Goal: Communication & Community: Answer question/provide support

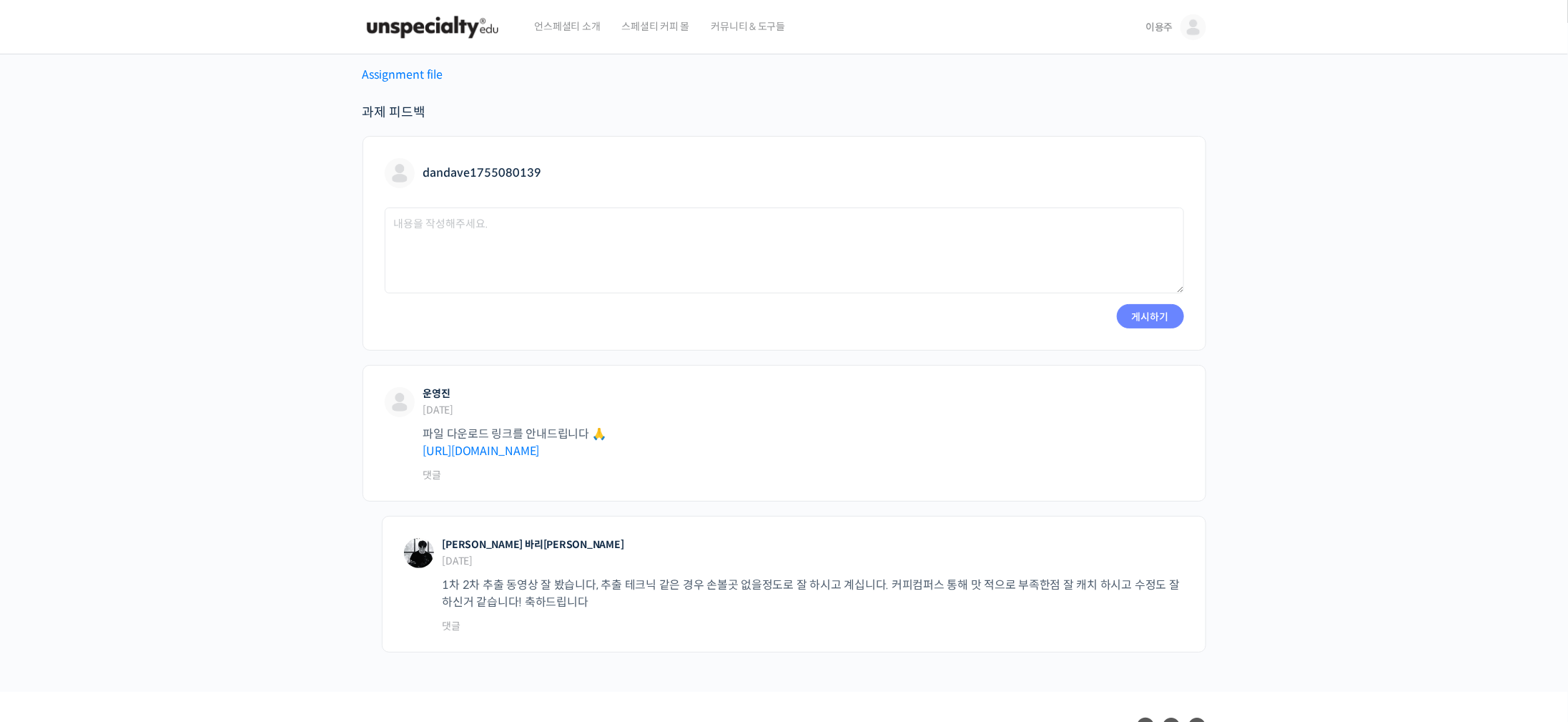
click at [437, 30] on img at bounding box center [432, 27] width 140 height 43
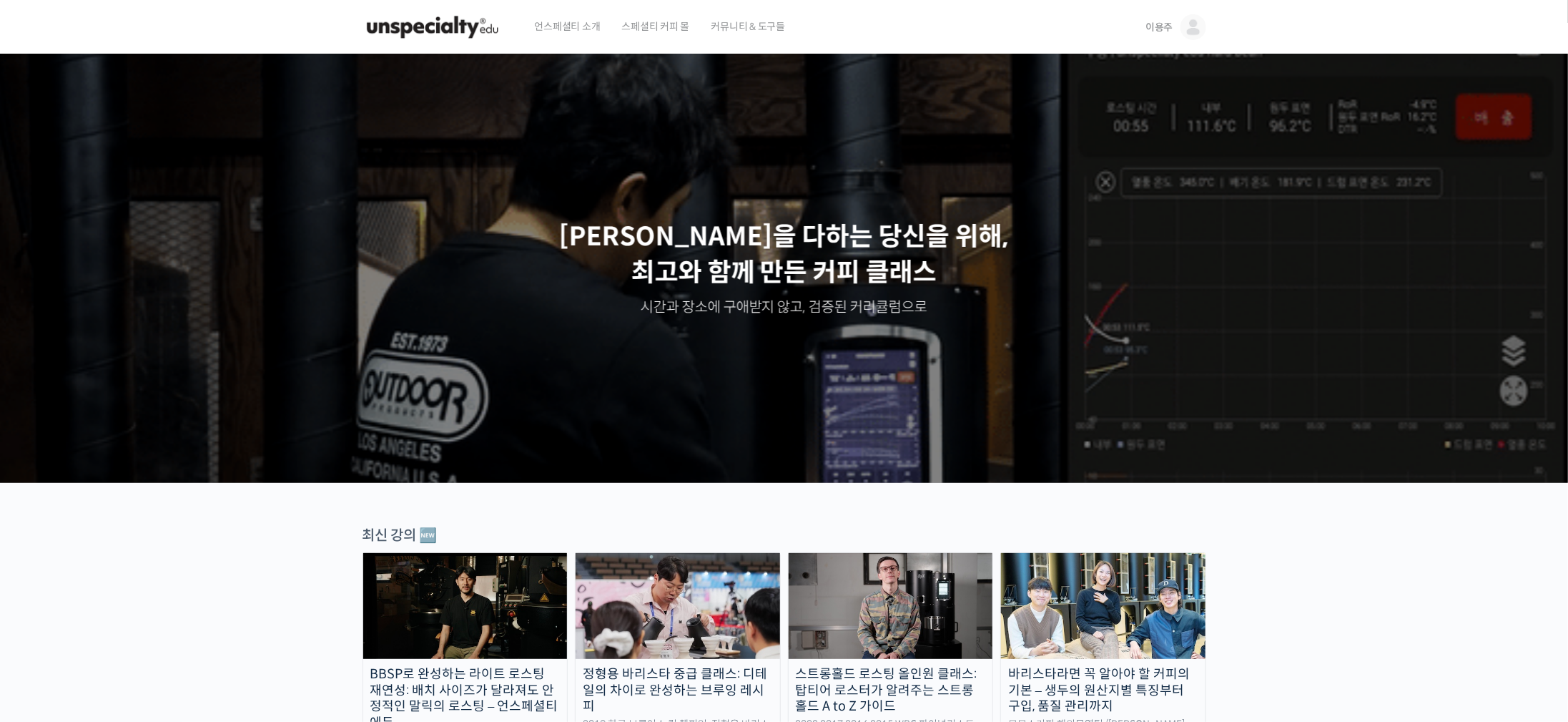
click at [1197, 29] on img at bounding box center [1193, 27] width 25 height 25
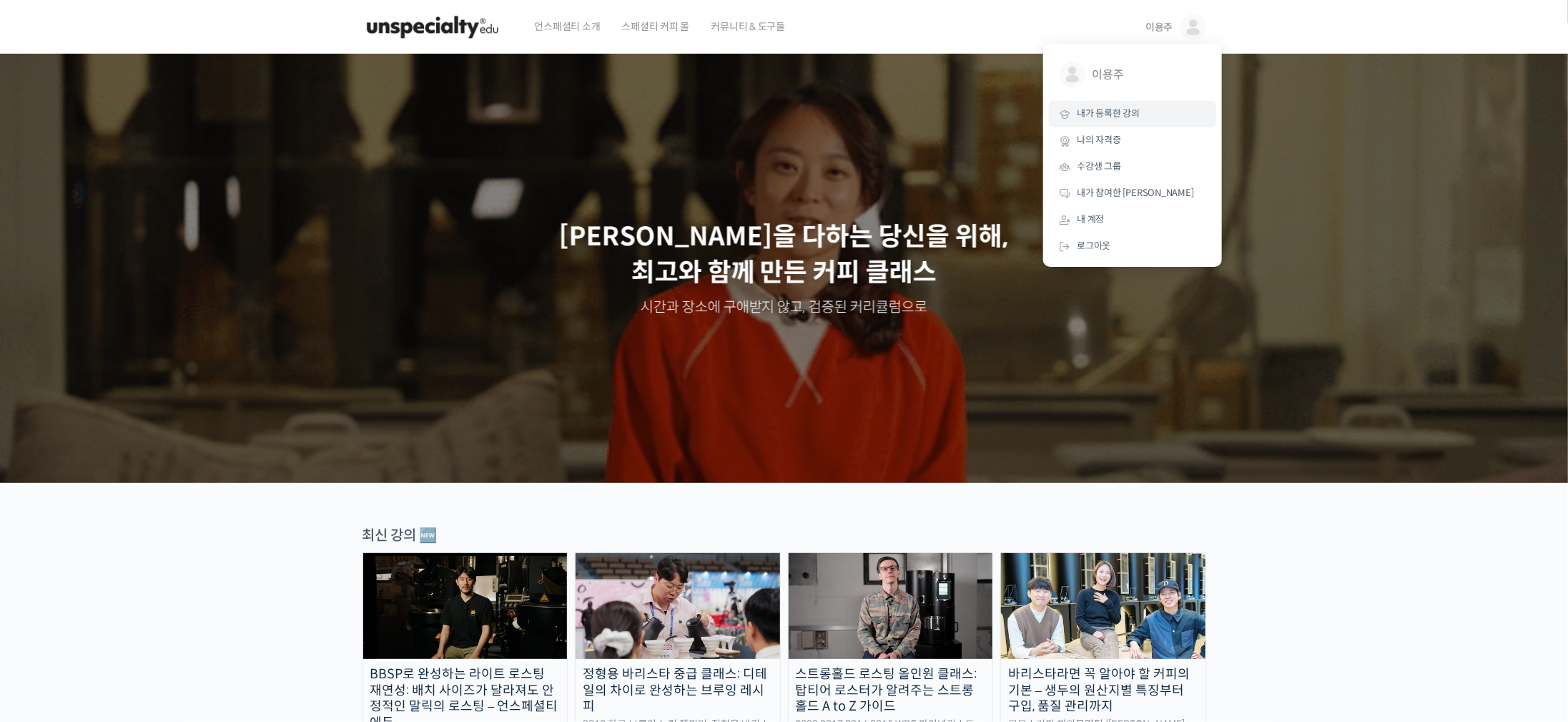
click at [1136, 120] on link "내가 등록한 강의" at bounding box center [1132, 113] width 167 height 26
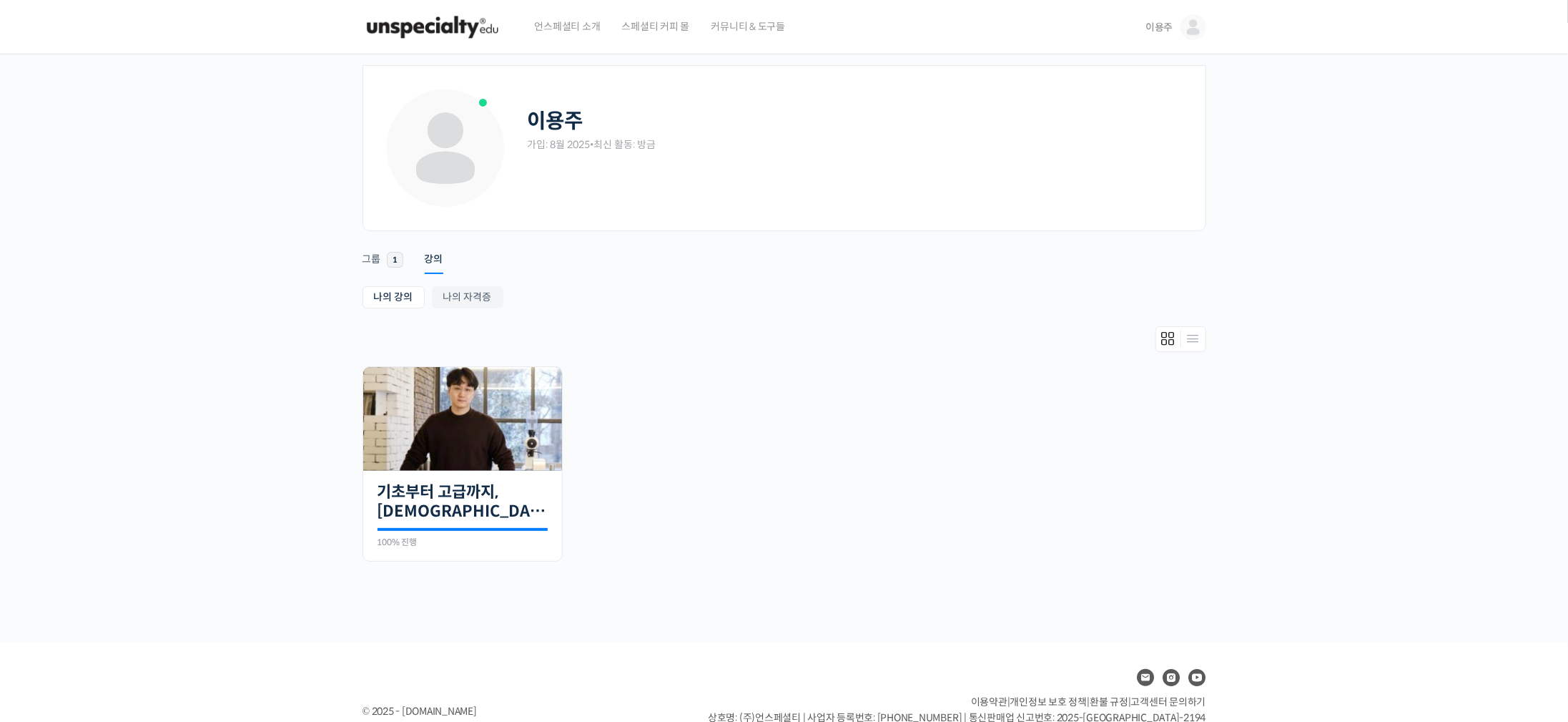
drag, startPoint x: 1067, startPoint y: 349, endPoint x: 1012, endPoint y: 326, distance: 59.6
click at [474, 424] on img at bounding box center [462, 418] width 198 height 104
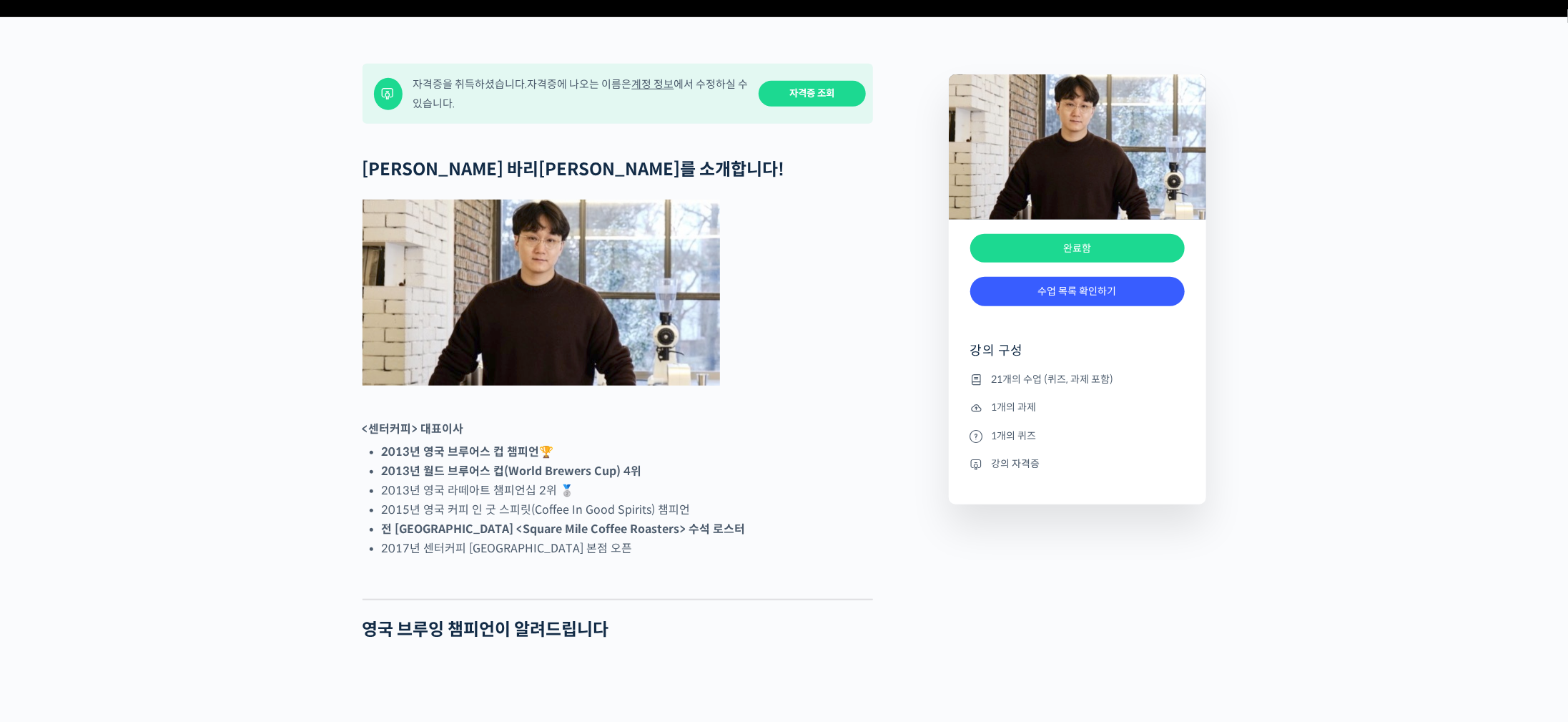
click at [834, 107] on link "자격증 조회" at bounding box center [812, 94] width 107 height 26
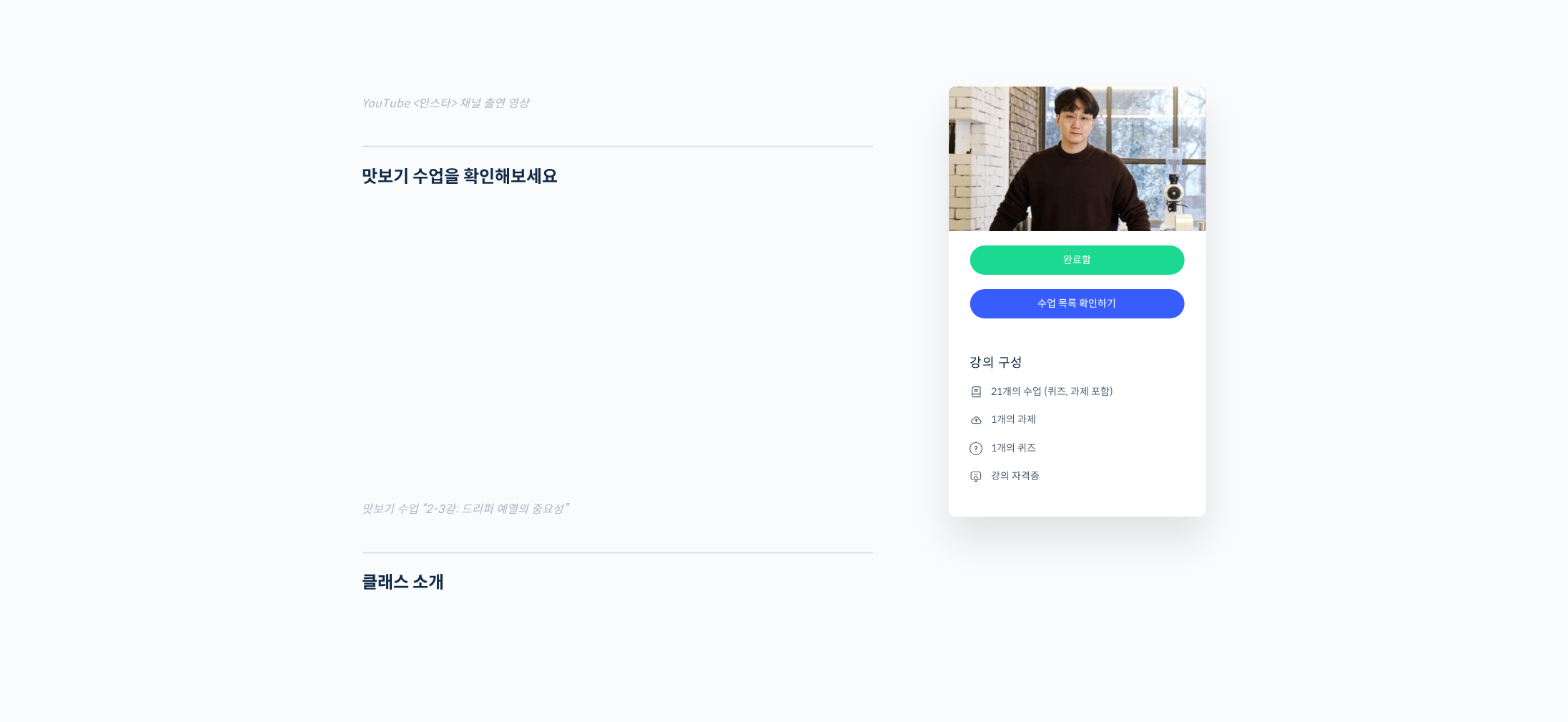
scroll to position [858, 0]
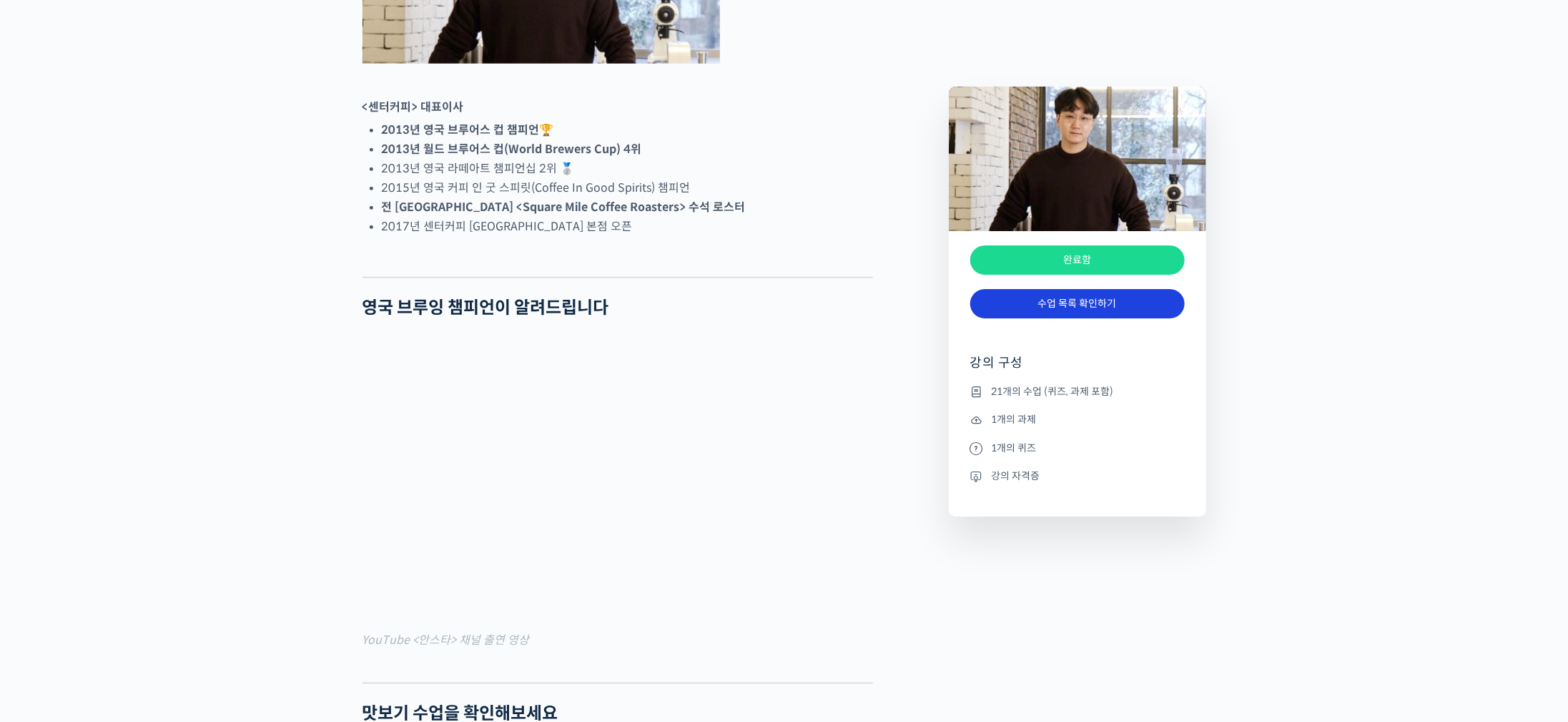
click at [1087, 301] on link "수업 목록 확인하기" at bounding box center [1077, 303] width 214 height 30
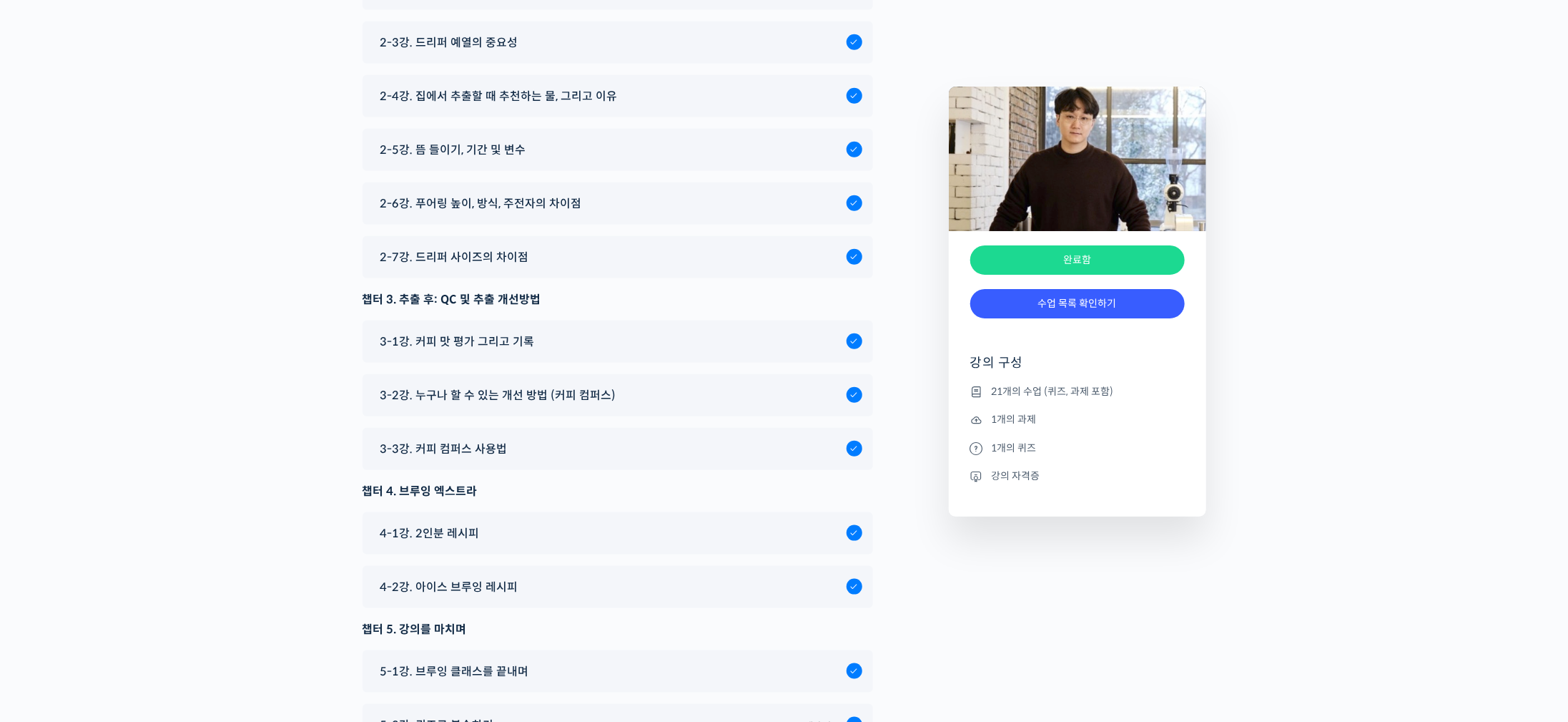
scroll to position [7777, 0]
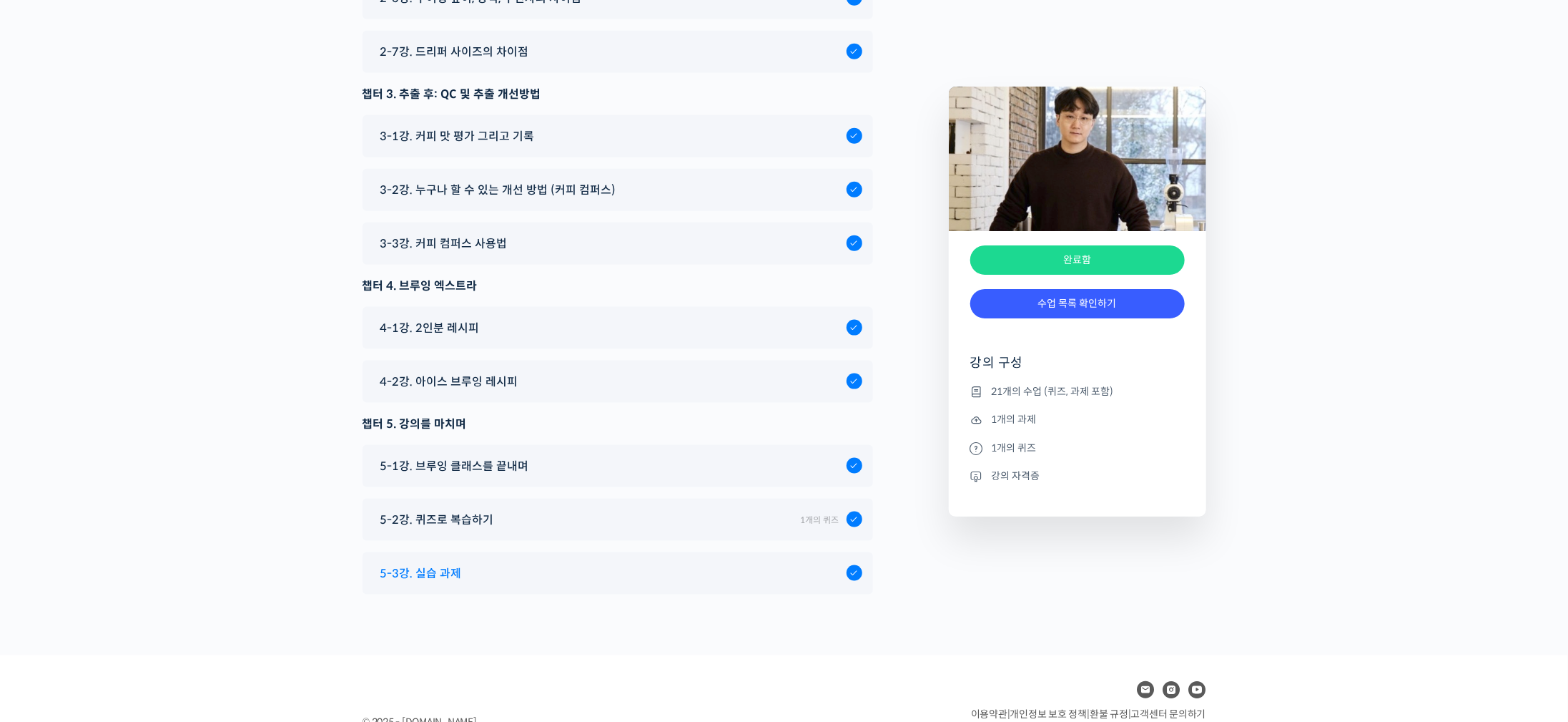
click at [731, 563] on div "5-3강. 실습 과제" at bounding box center [610, 573] width 474 height 19
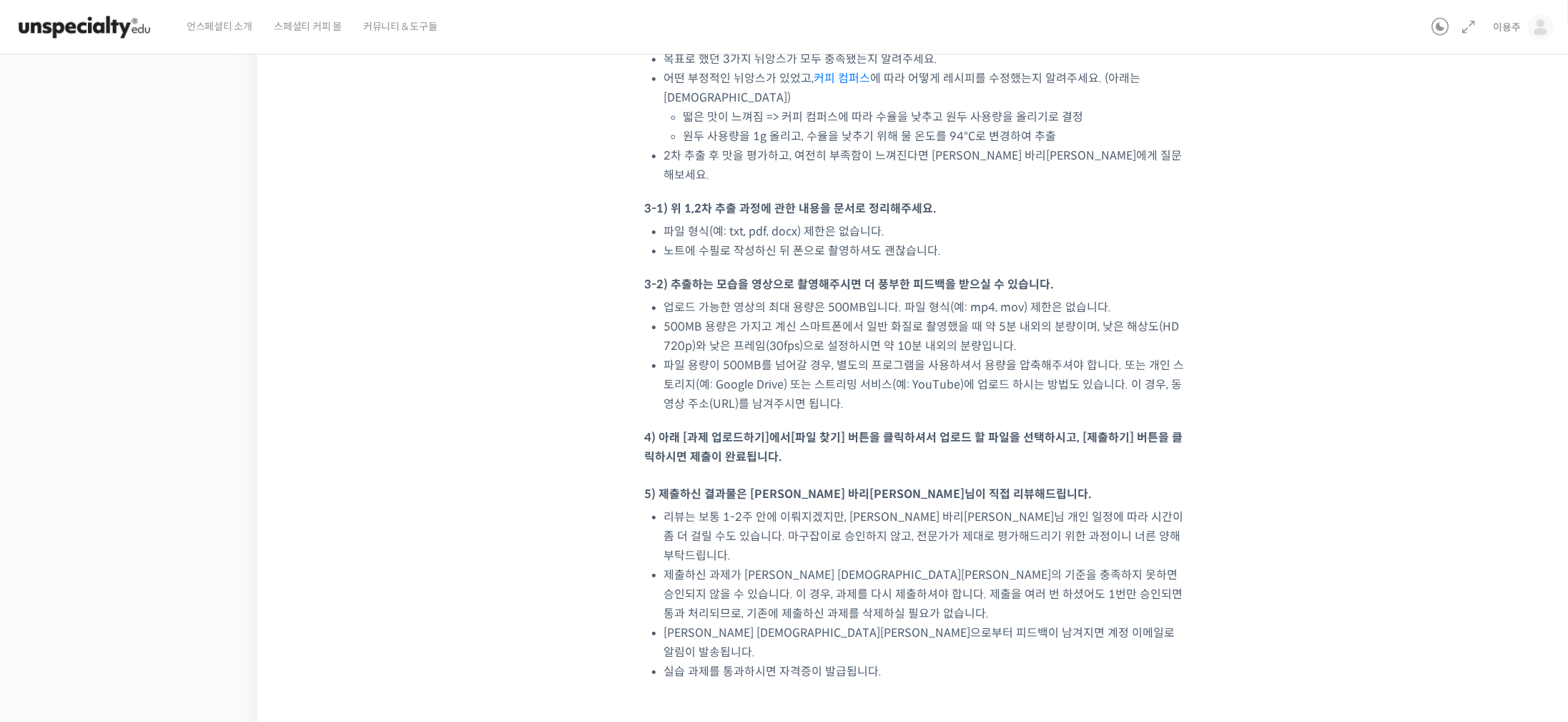
scroll to position [1072, 0]
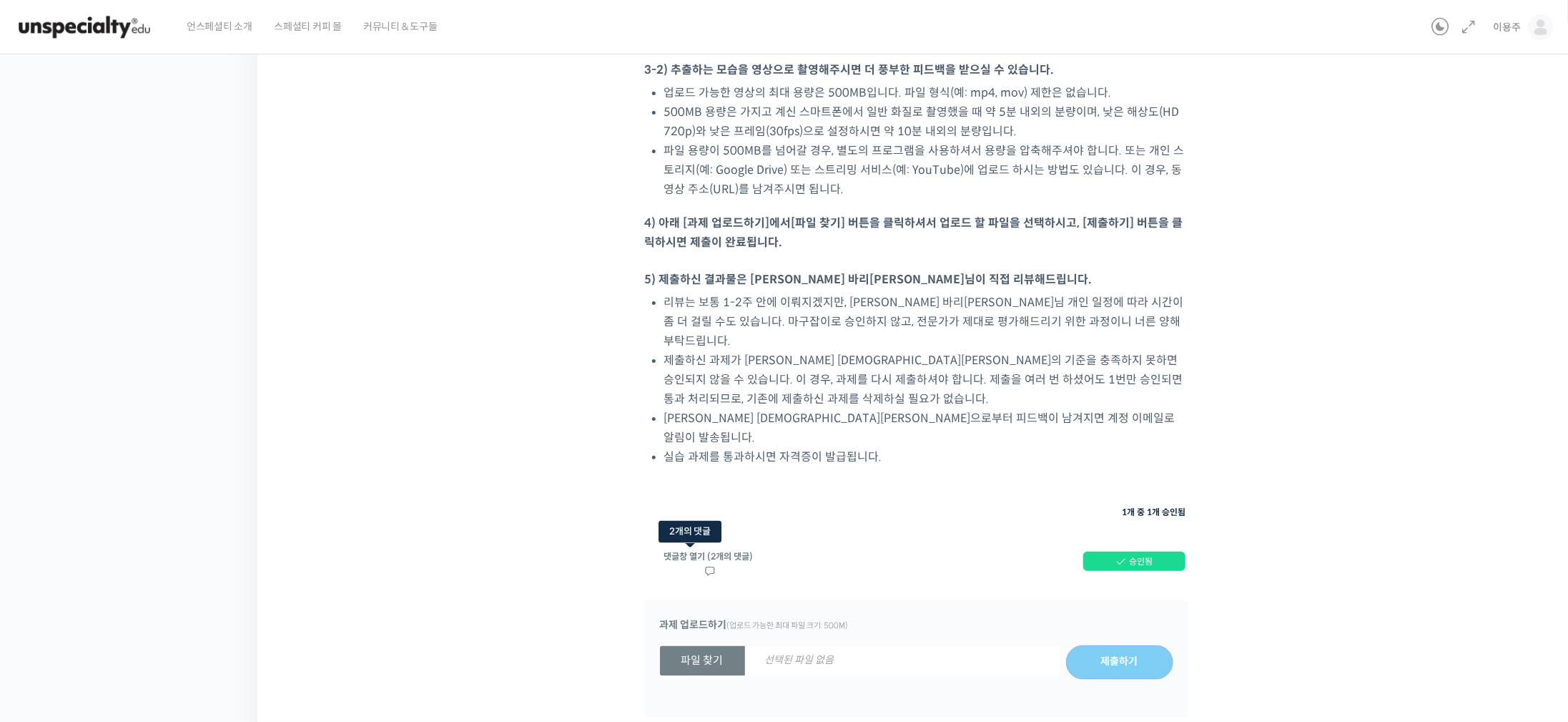
click at [728, 551] on link "댓글창 열기 (2개의 댓글)" at bounding box center [708, 562] width 90 height 24
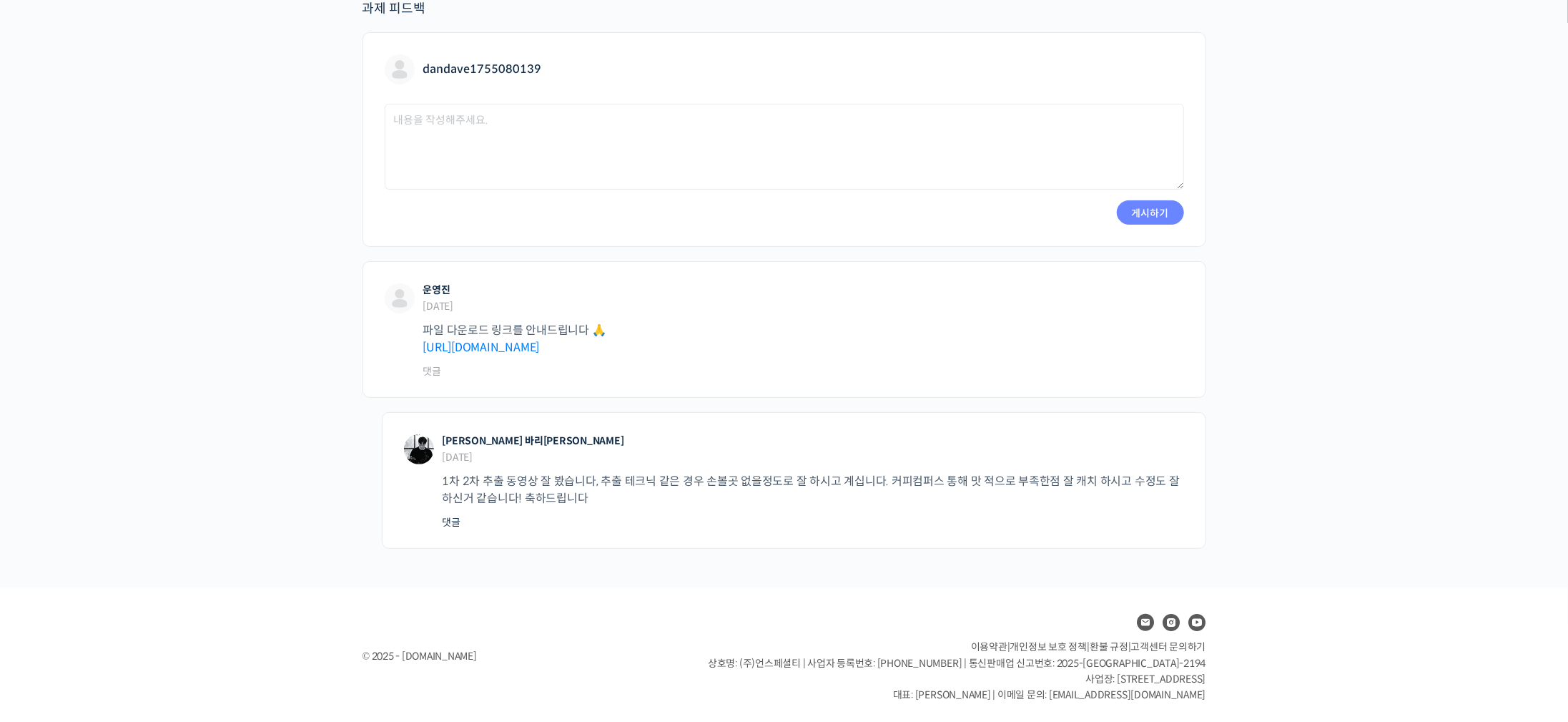
click at [458, 519] on link "댓글" at bounding box center [451, 522] width 18 height 19
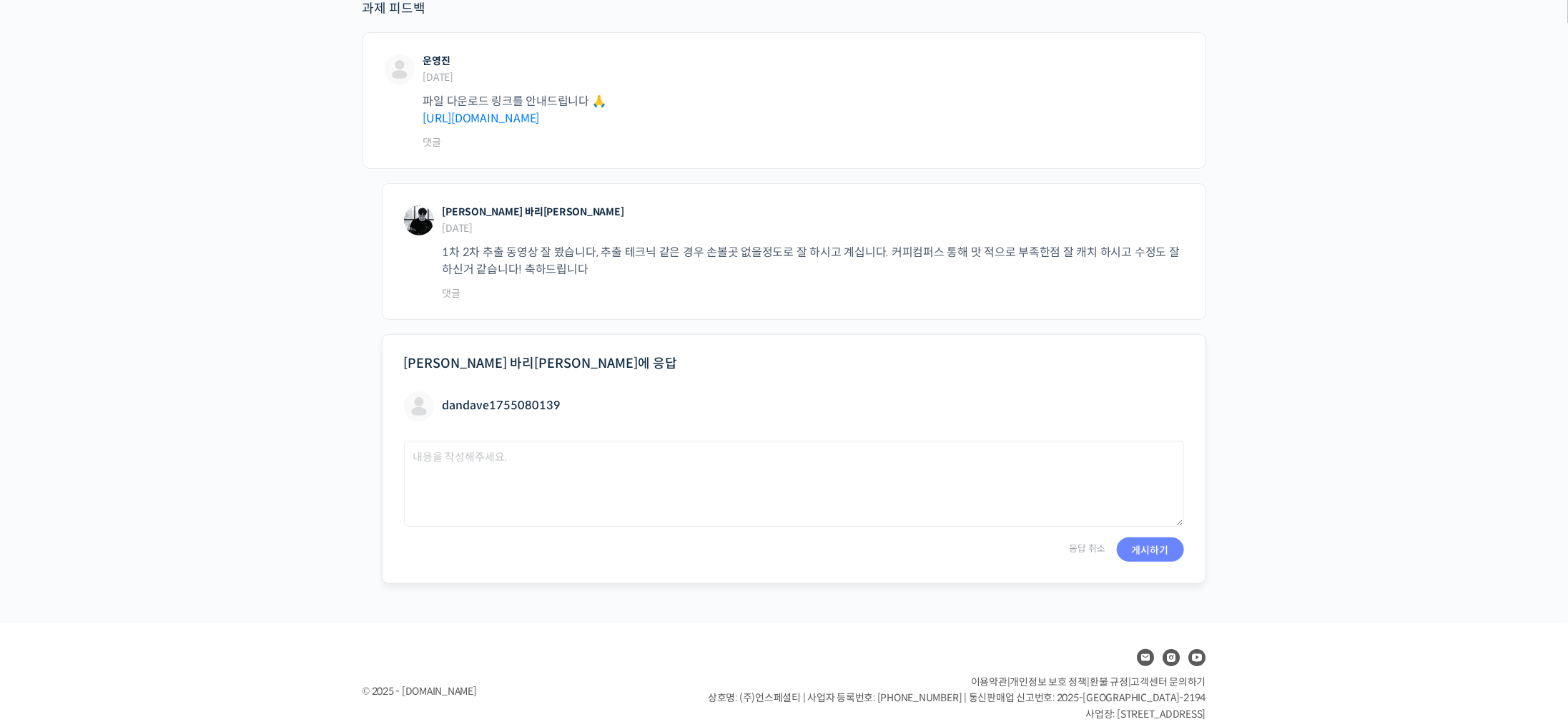
drag, startPoint x: 593, startPoint y: 508, endPoint x: 603, endPoint y: 507, distance: 10.0
click at [594, 508] on textarea at bounding box center [794, 484] width 780 height 86
type textarea "t"
type textarea "사랑합니다 게이샤 갱~~"
click at [1160, 557] on input "게시하기" at bounding box center [1151, 549] width 68 height 24
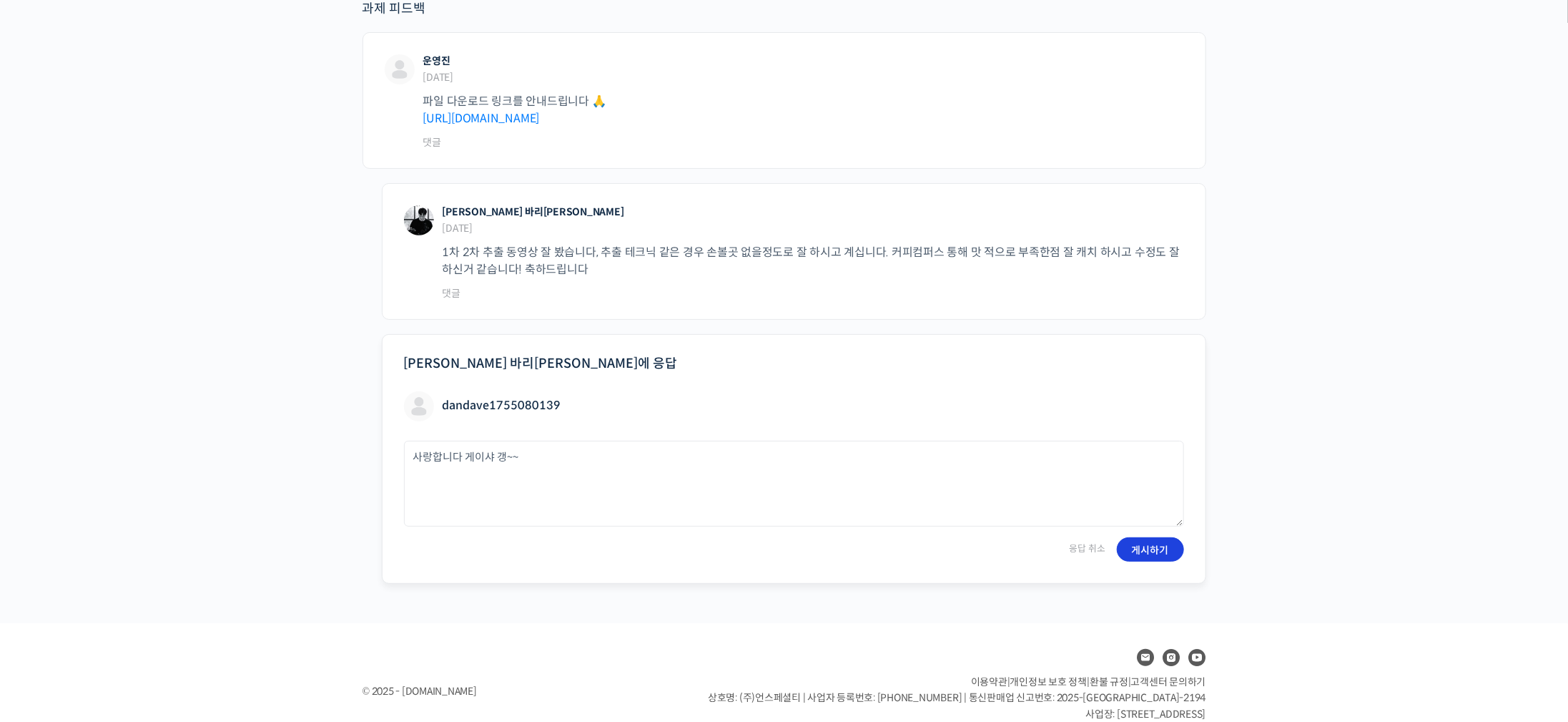
type input "잠시만 기다려주세요"
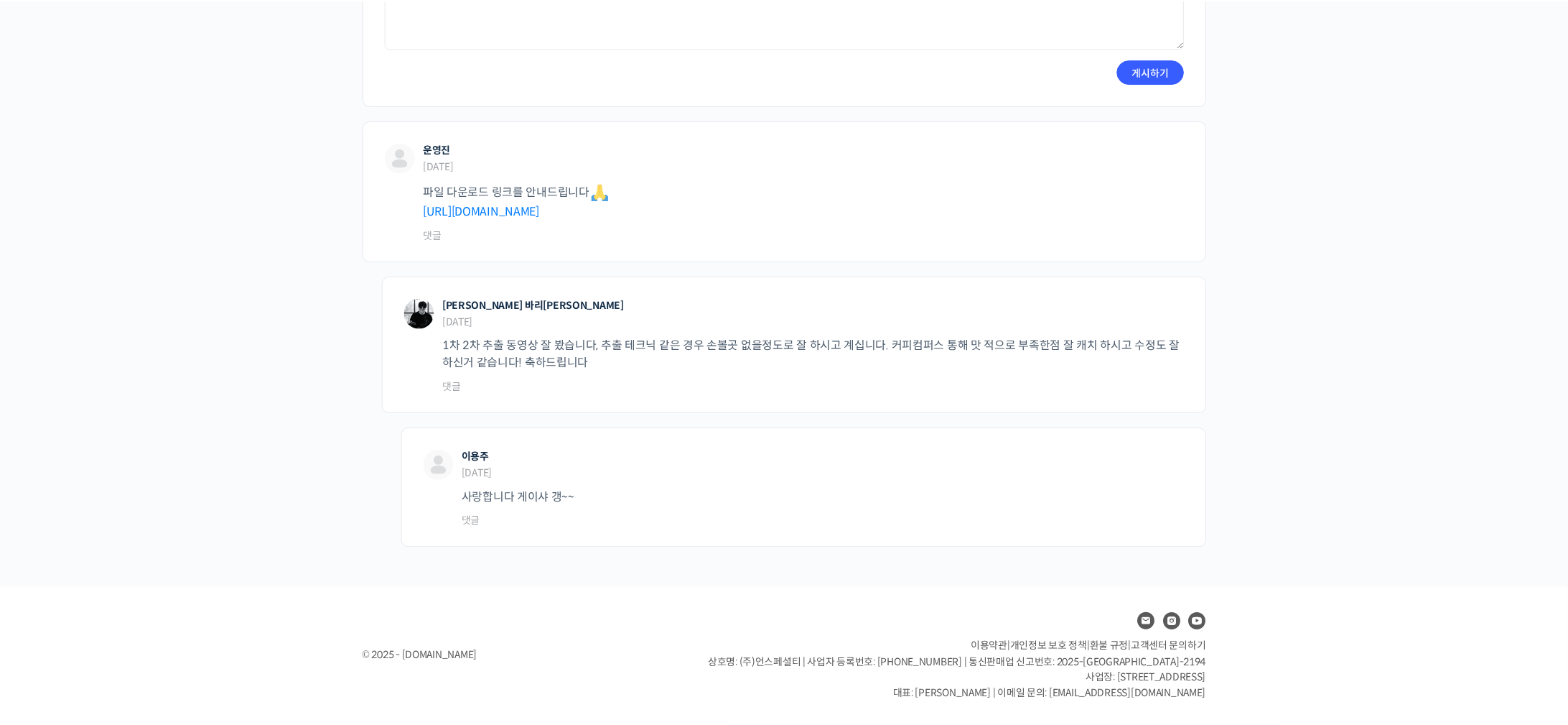
scroll to position [138, 0]
